Goal: Task Accomplishment & Management: Manage account settings

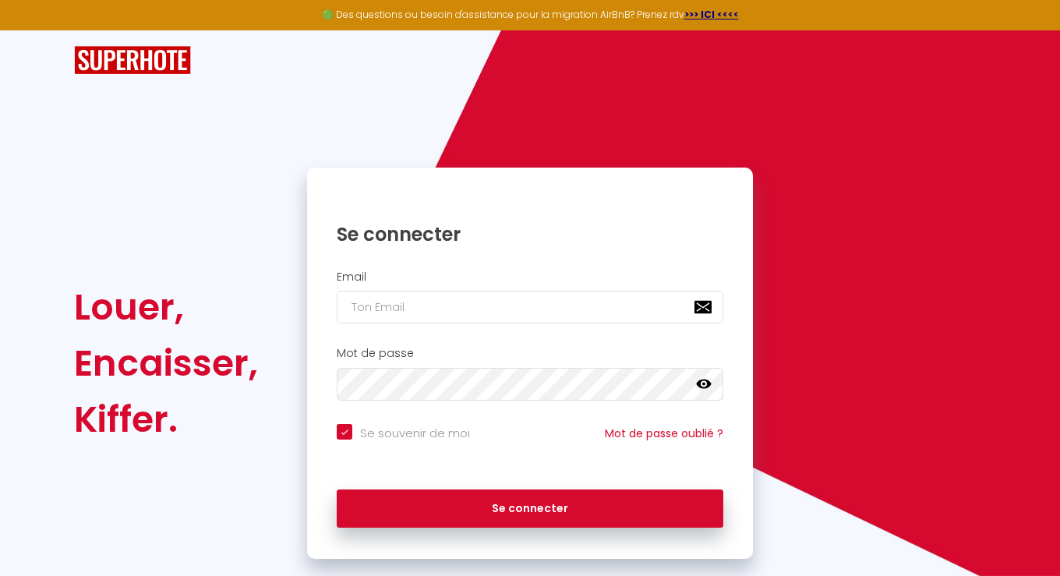
checkbox input "true"
click at [406, 307] on input "email" at bounding box center [530, 307] width 387 height 33
type input "e"
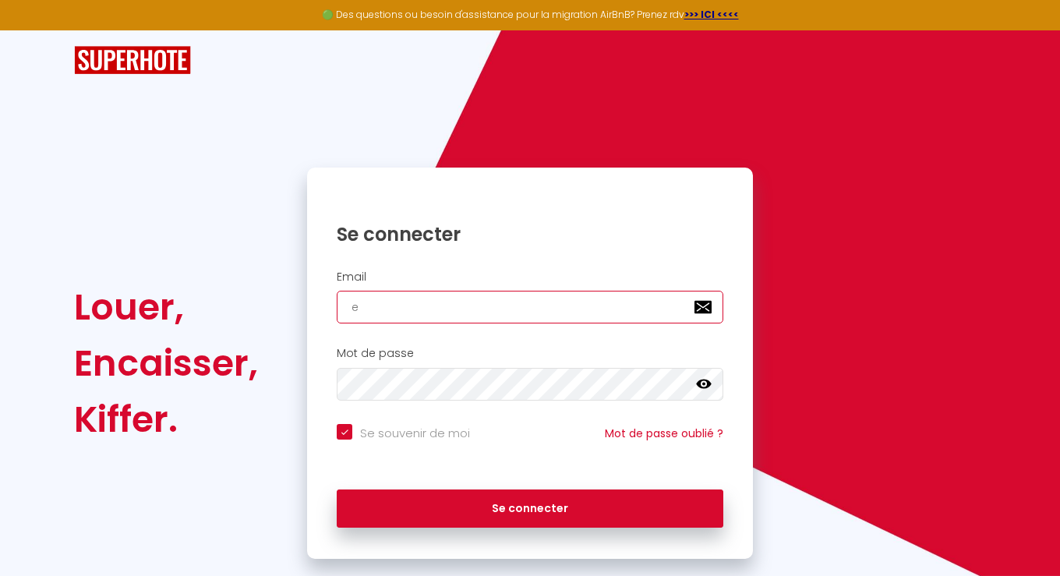
checkbox input "true"
type input "et"
checkbox input "true"
type input "eti"
checkbox input "true"
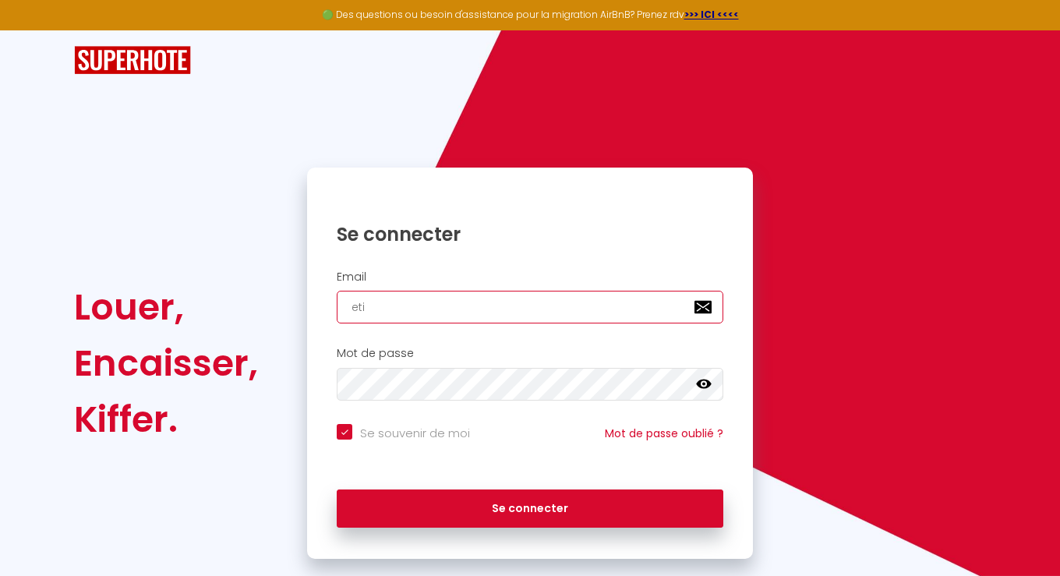
type input "etin"
checkbox input "true"
type input "etina"
checkbox input "true"
type input "etinat"
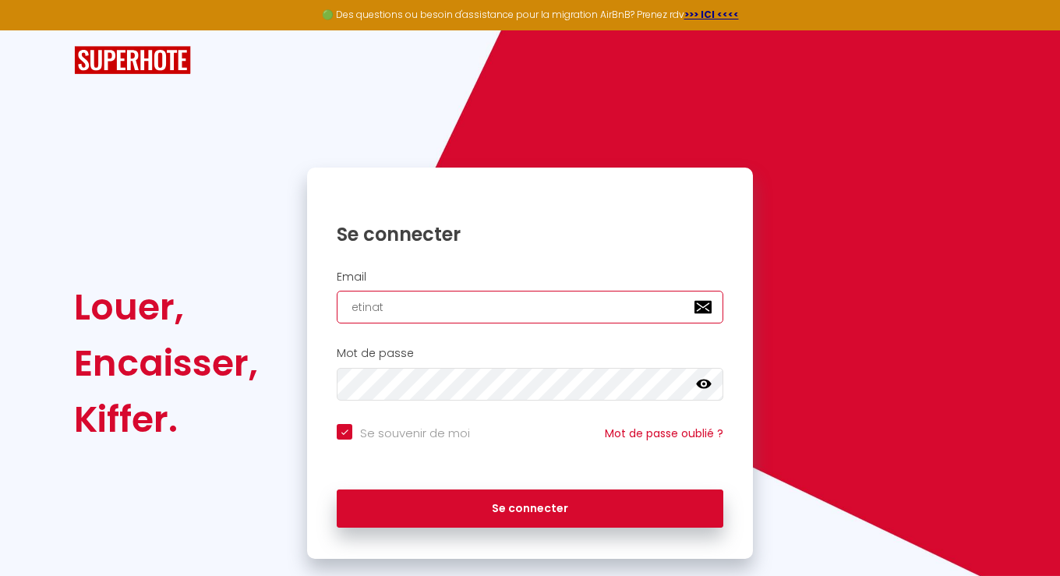
checkbox input "true"
type input "etinat."
checkbox input "true"
type input "etinat.n"
checkbox input "true"
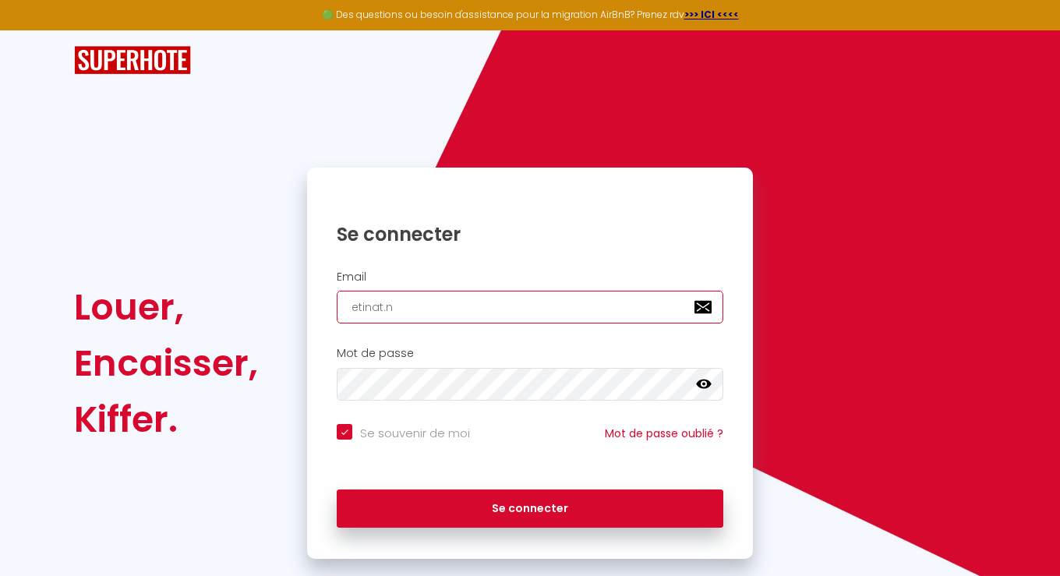
type input "[DOMAIN_NAME]"
checkbox input "true"
type input "etinat.nic"
checkbox input "true"
type input "[DOMAIN_NAME]"
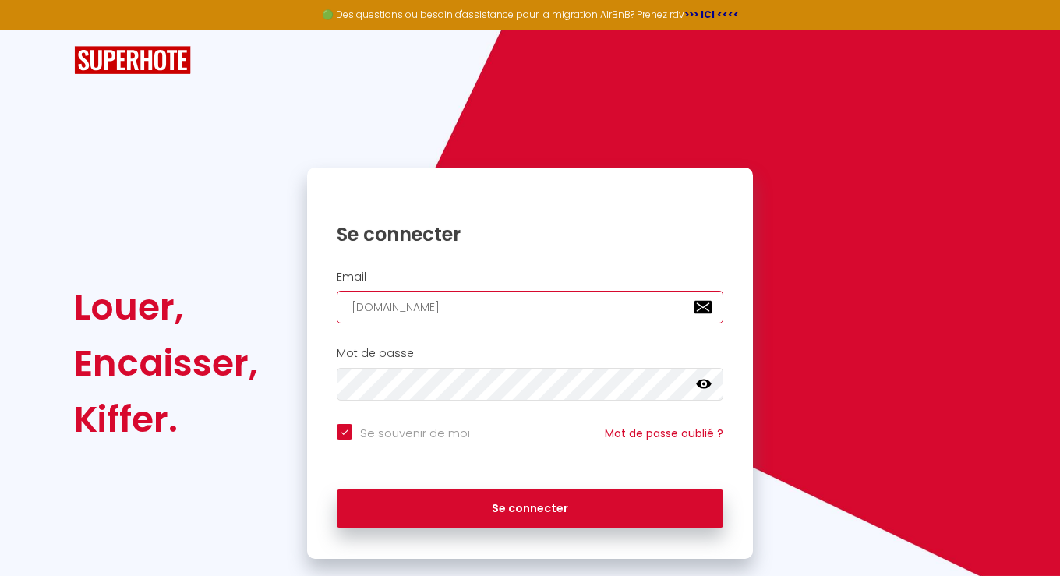
checkbox input "true"
type input "etinat.[PERSON_NAME]"
checkbox input "true"
type input "etinat.[PERSON_NAME]"
checkbox input "true"
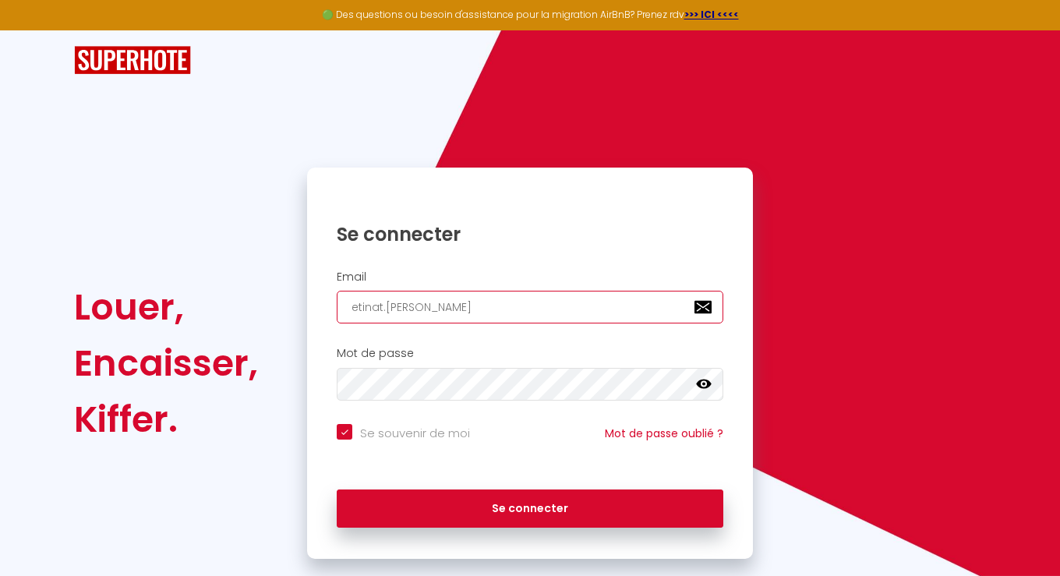
type input "etinat.[PERSON_NAME]"
checkbox input "true"
type input "etinat.[PERSON_NAME]@"
checkbox input "true"
type input "etinat.nicolas@9"
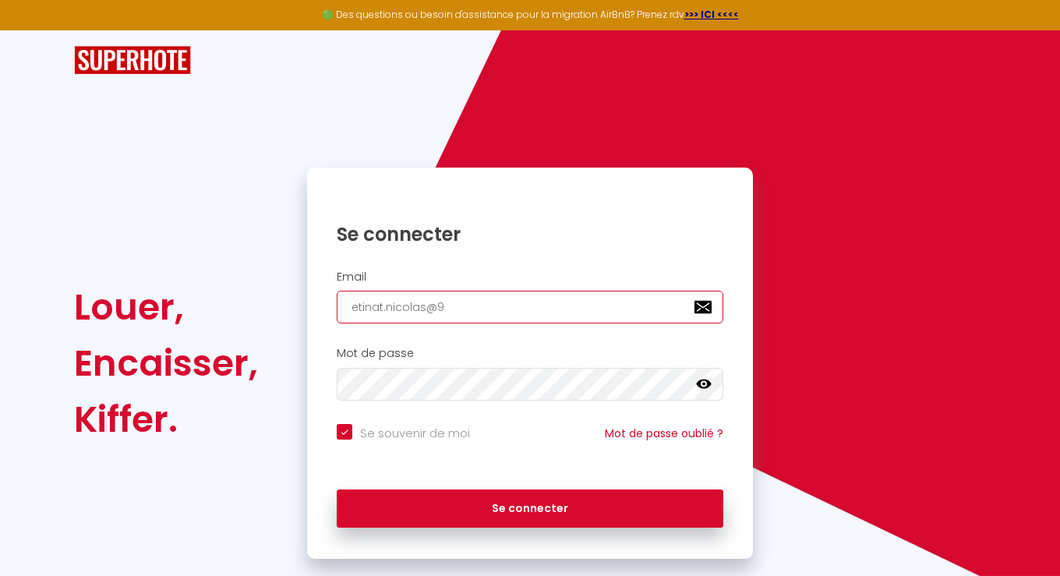
checkbox input "true"
type input "etinat.nicolas@9o"
checkbox input "true"
type input "etinat.nicolas@9on"
checkbox input "true"
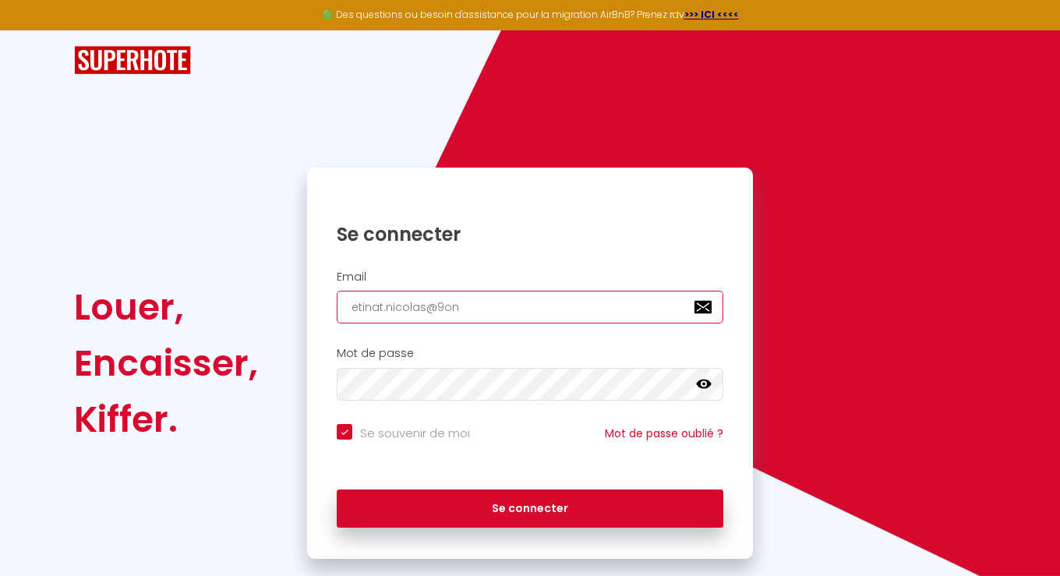
type input "etinat.nicolas@9onl"
checkbox input "true"
type input "etinat.nicolas@9onli"
checkbox input "true"
type input "etinat.nicolas@9onlin"
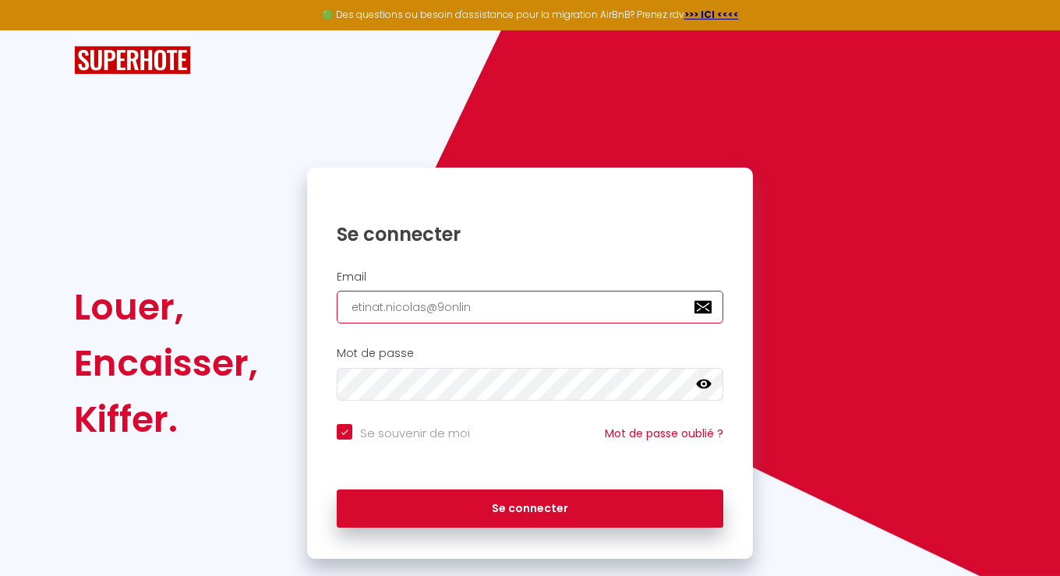
checkbox input "true"
type input "etinat.nicolas@9online"
checkbox input "true"
type input "etinat.nicolas@9online."
checkbox input "true"
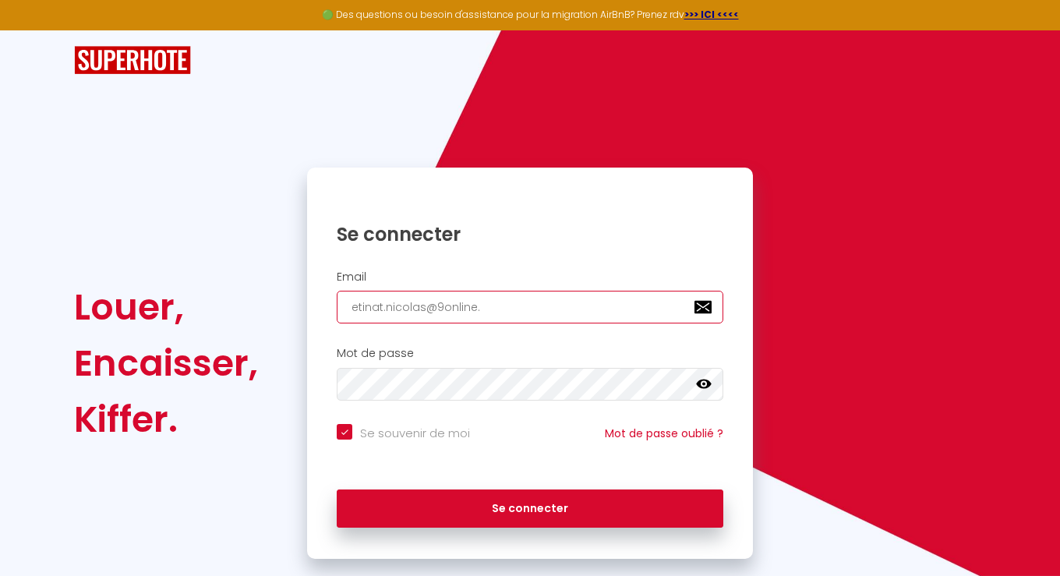
type input "etinat.nicolas@9online.f"
checkbox input "true"
type input "[EMAIL_ADDRESS][DOMAIN_NAME]"
checkbox input "true"
type input "[EMAIL_ADDRESS][DOMAIN_NAME]"
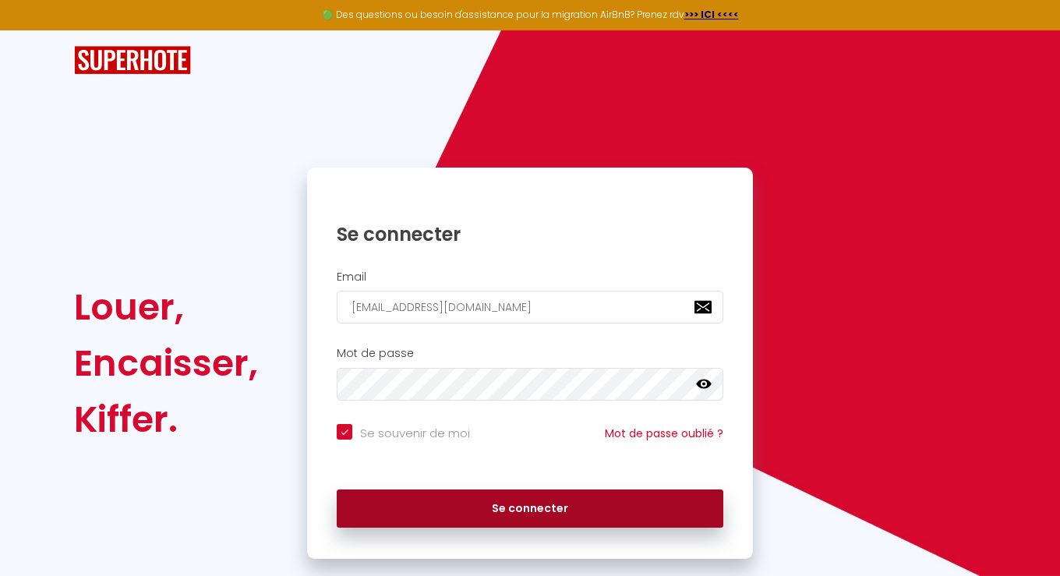
click at [507, 503] on button "Se connecter" at bounding box center [530, 508] width 387 height 39
checkbox input "true"
